Goal: Find specific page/section: Find specific page/section

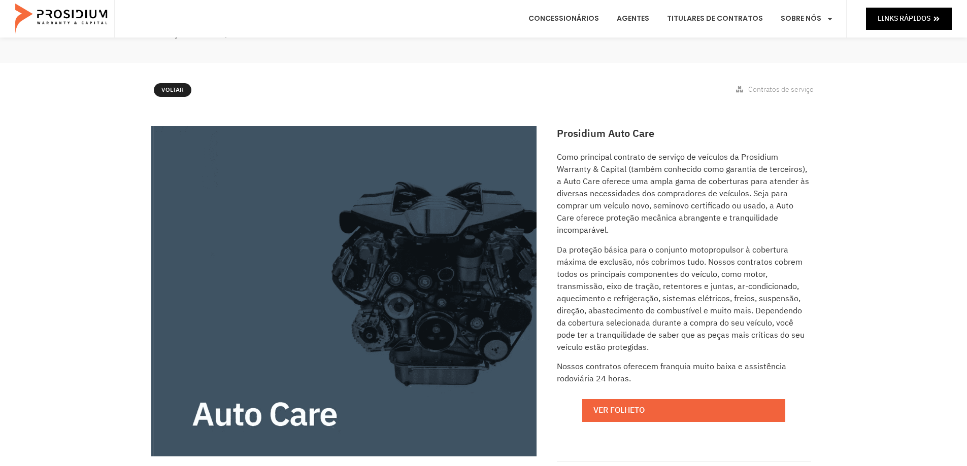
scroll to position [203, 0]
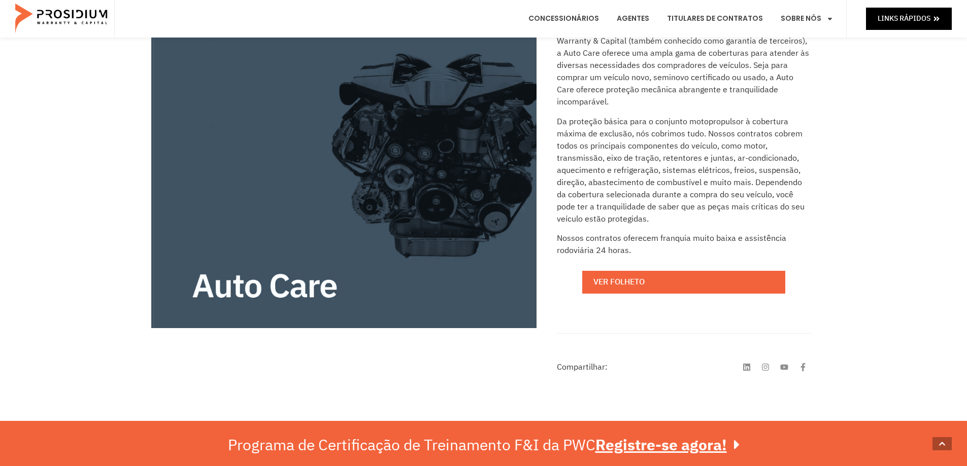
click at [635, 277] on e-page-transition at bounding box center [483, 233] width 967 height 466
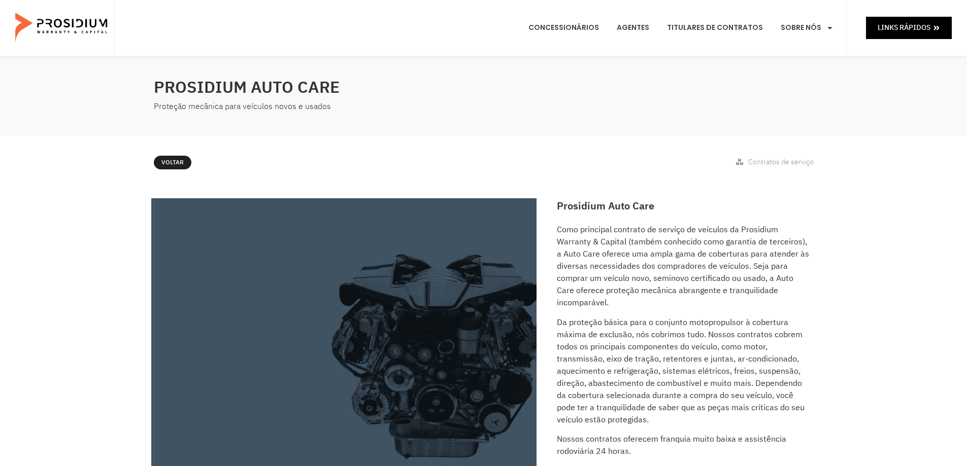
scroll to position [0, 0]
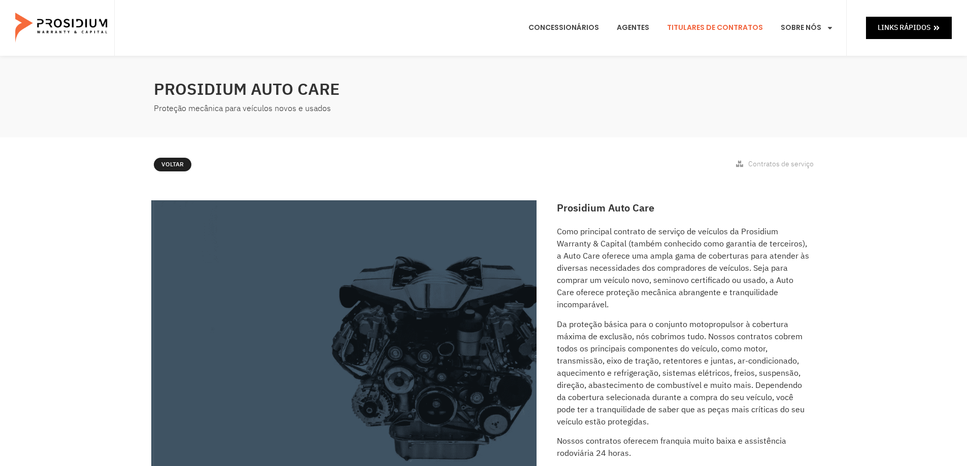
click at [735, 29] on font "Titulares de Contratos" at bounding box center [715, 27] width 96 height 10
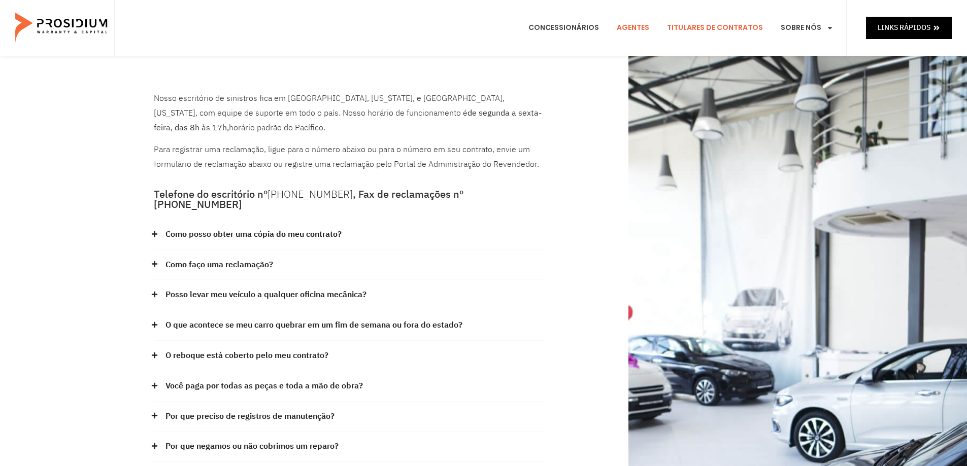
click at [631, 25] on font "Agentes" at bounding box center [633, 27] width 32 height 10
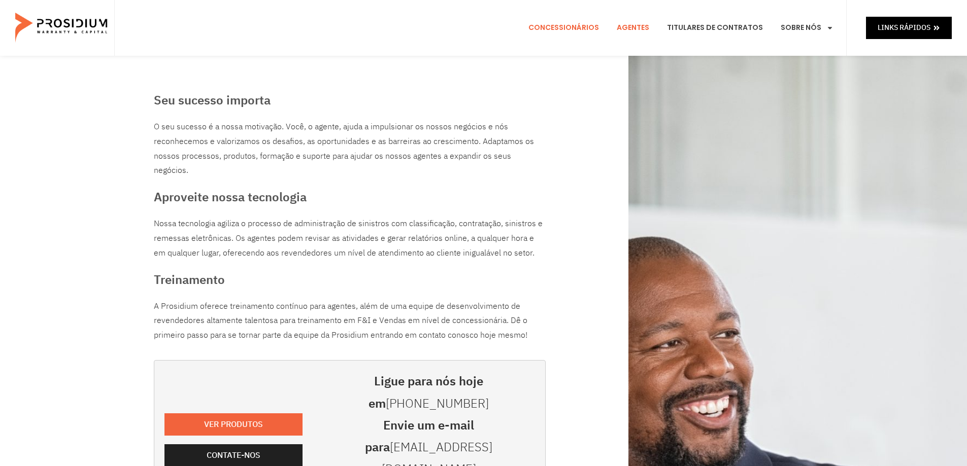
click at [574, 27] on font "Concessionários" at bounding box center [563, 27] width 71 height 10
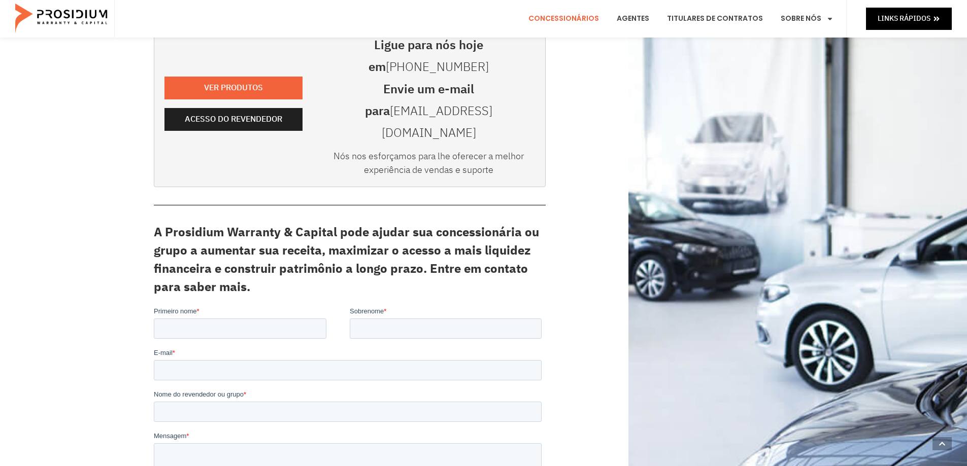
scroll to position [254, 0]
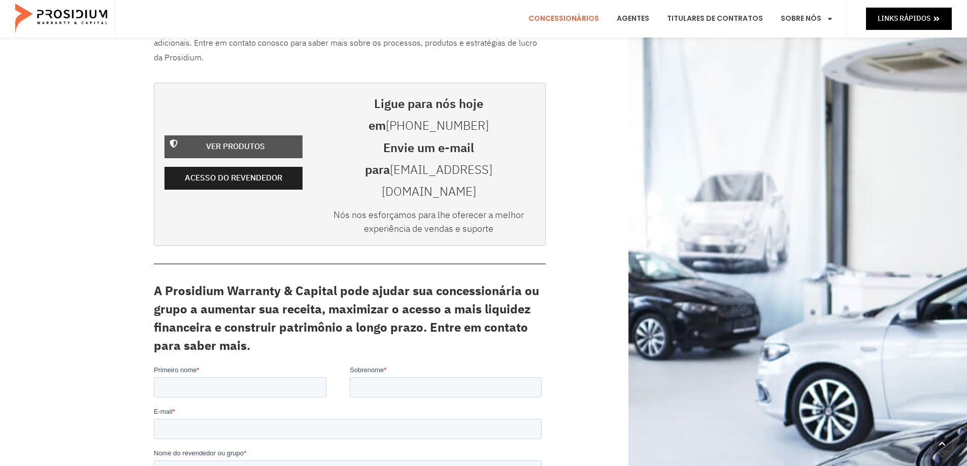
click at [248, 141] on font "Ver produtos" at bounding box center [235, 147] width 59 height 12
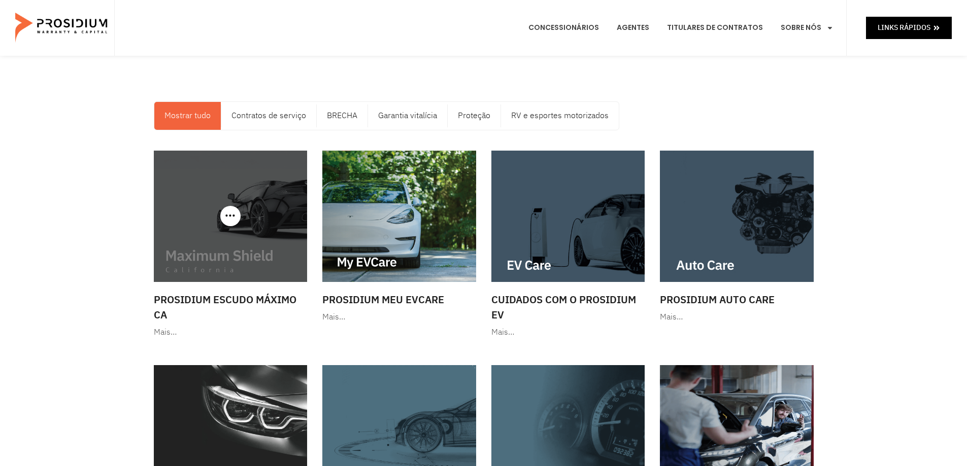
click at [237, 233] on img at bounding box center [231, 216] width 154 height 131
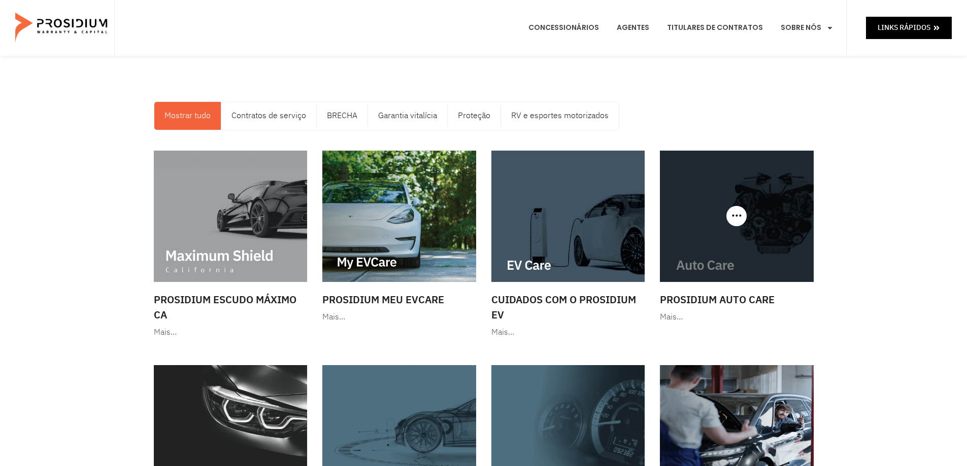
click at [751, 231] on img at bounding box center [737, 216] width 154 height 131
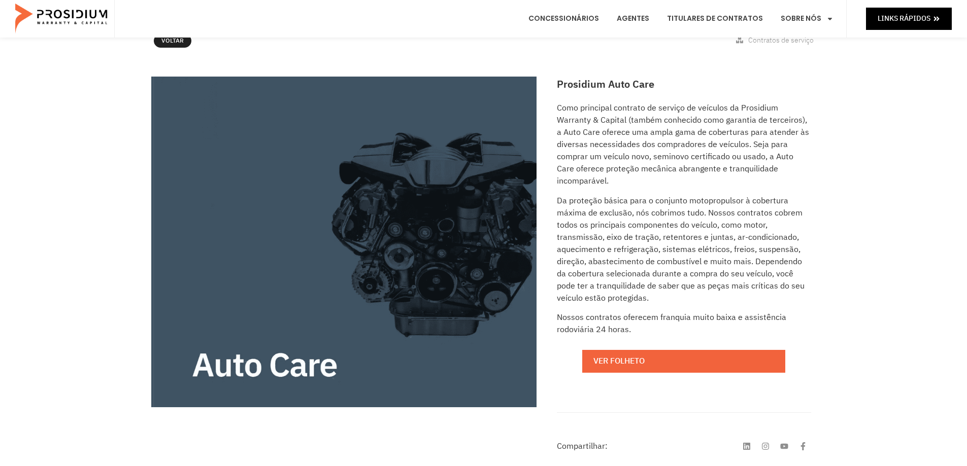
scroll to position [152, 0]
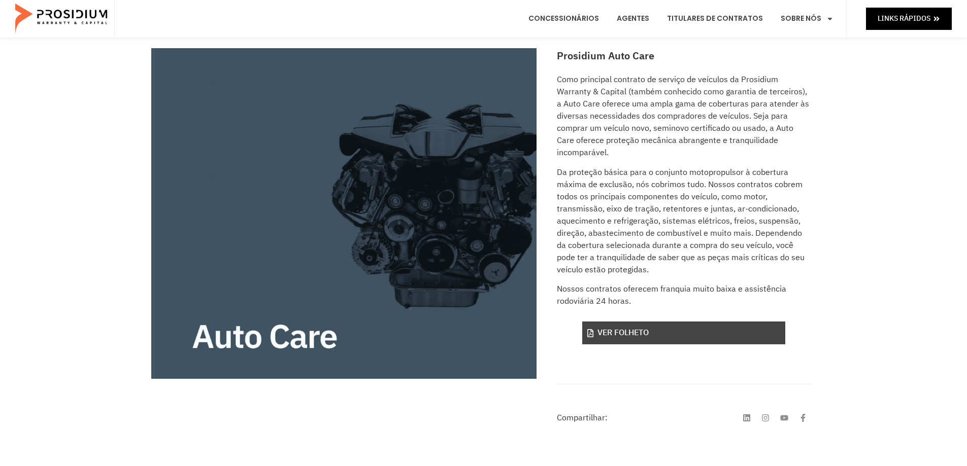
click at [623, 327] on font "Ver folheto" at bounding box center [622, 333] width 51 height 12
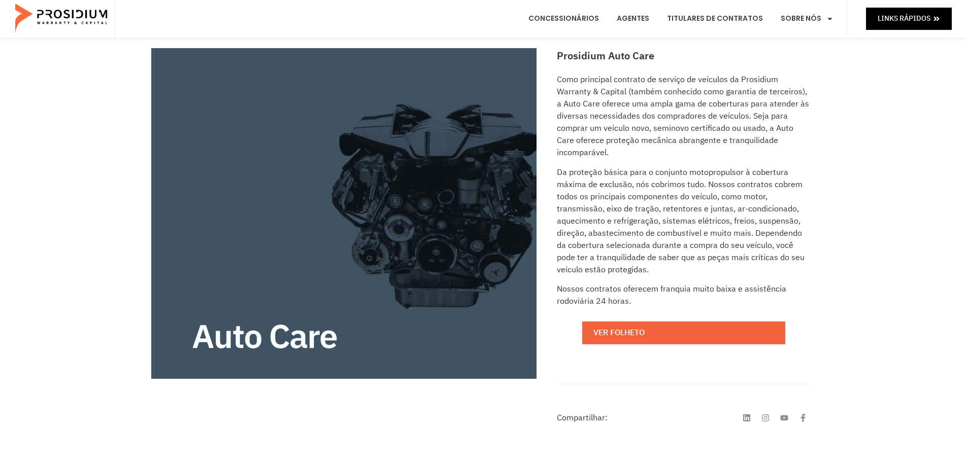
scroll to position [0, 0]
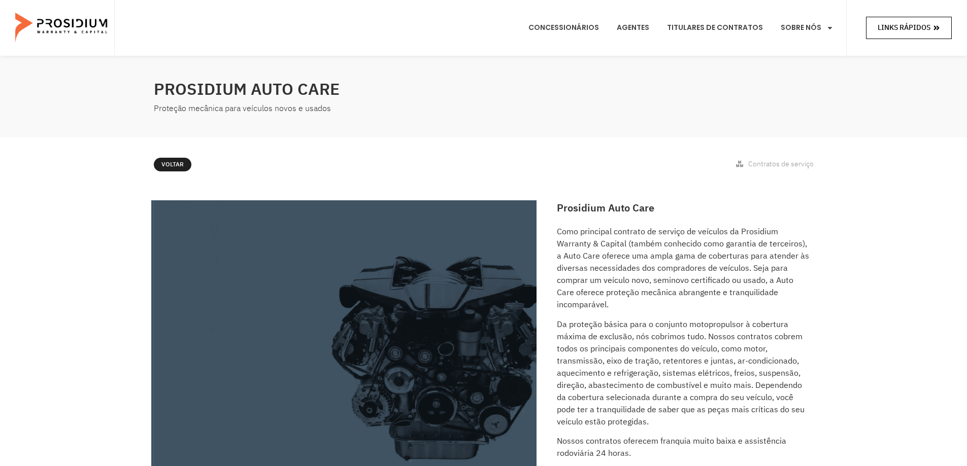
click at [910, 27] on font "Links rápidos" at bounding box center [904, 27] width 53 height 11
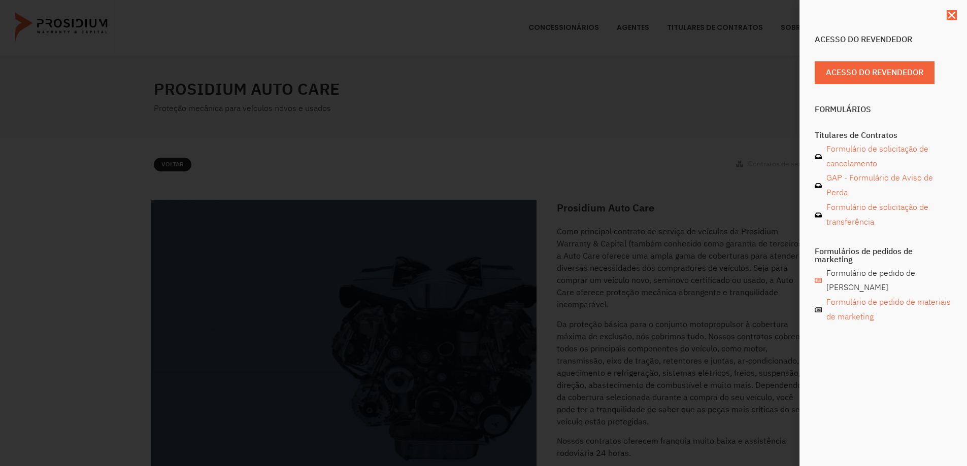
click at [858, 272] on font "Formulário de pedido de Cilajet" at bounding box center [870, 280] width 89 height 27
click at [953, 16] on use "Fechar" at bounding box center [951, 15] width 7 height 7
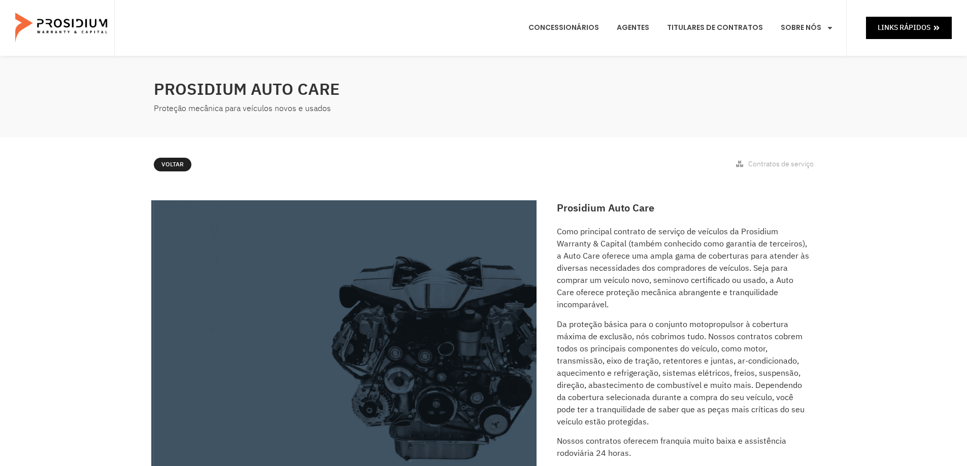
click at [75, 23] on img at bounding box center [62, 28] width 94 height 51
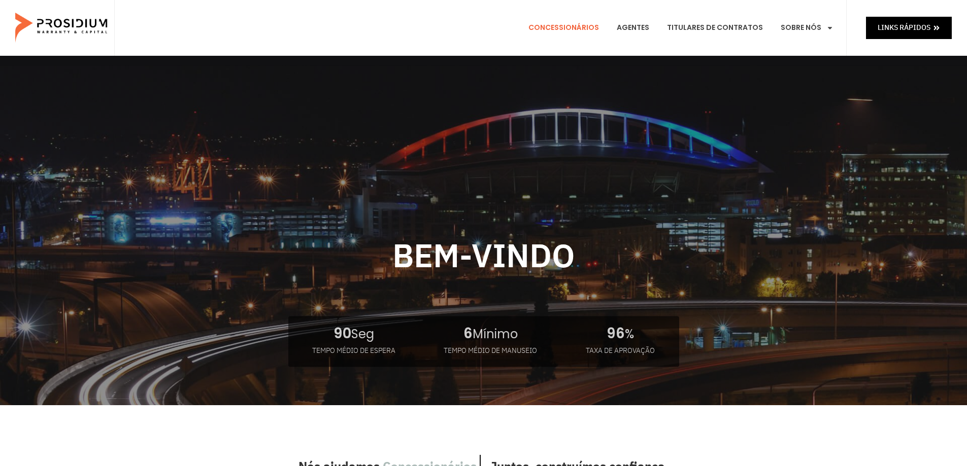
click at [580, 24] on font "Concessionários" at bounding box center [563, 27] width 71 height 10
